Goal: Communication & Community: Answer question/provide support

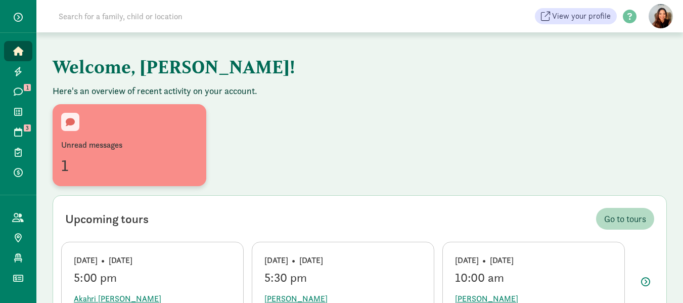
click at [137, 138] on div "Unread messages 1" at bounding box center [129, 145] width 137 height 65
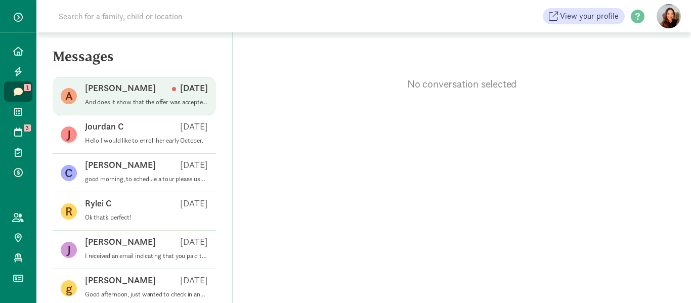
click at [142, 99] on p "And does it show that the offer was accepted for both Noah and Zayden?" at bounding box center [146, 102] width 123 height 8
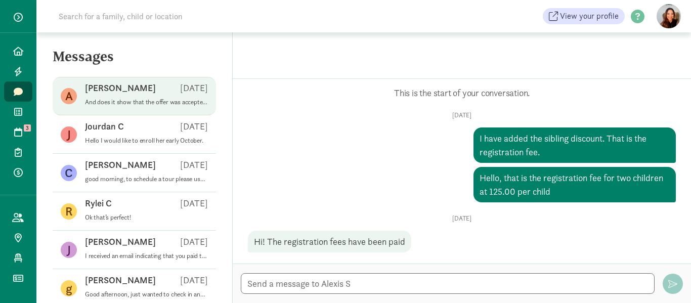
scroll to position [937, 0]
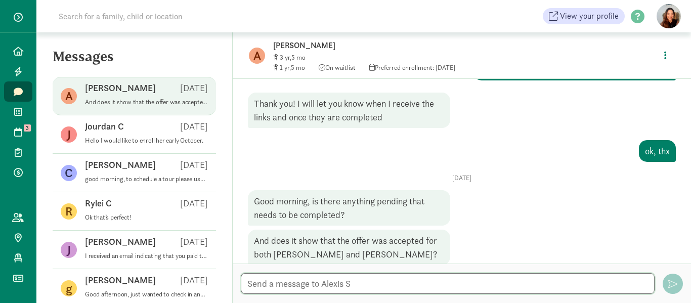
click at [255, 282] on textarea at bounding box center [448, 283] width 414 height 21
